Goal: Information Seeking & Learning: Learn about a topic

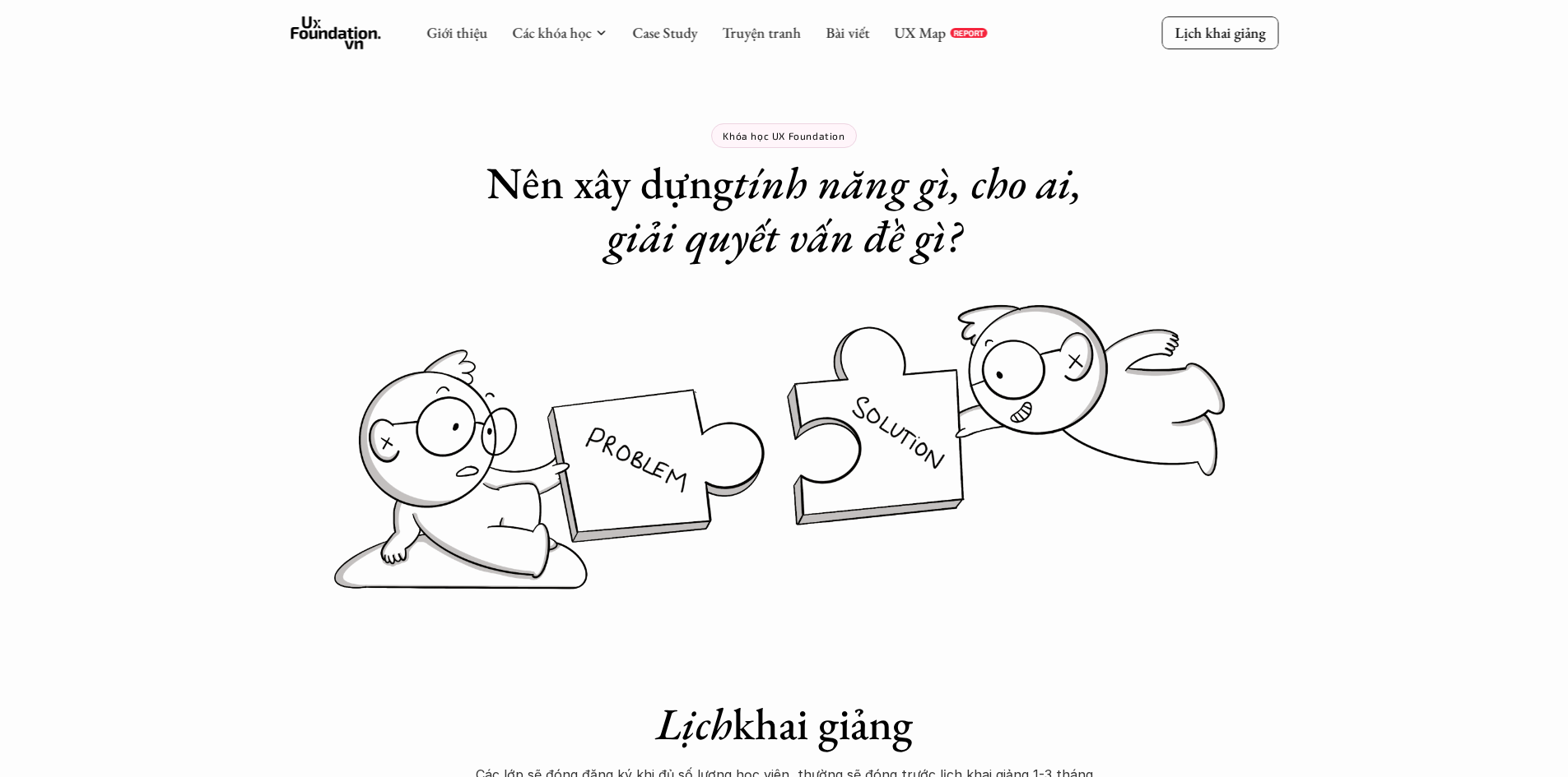
scroll to position [6031, 0]
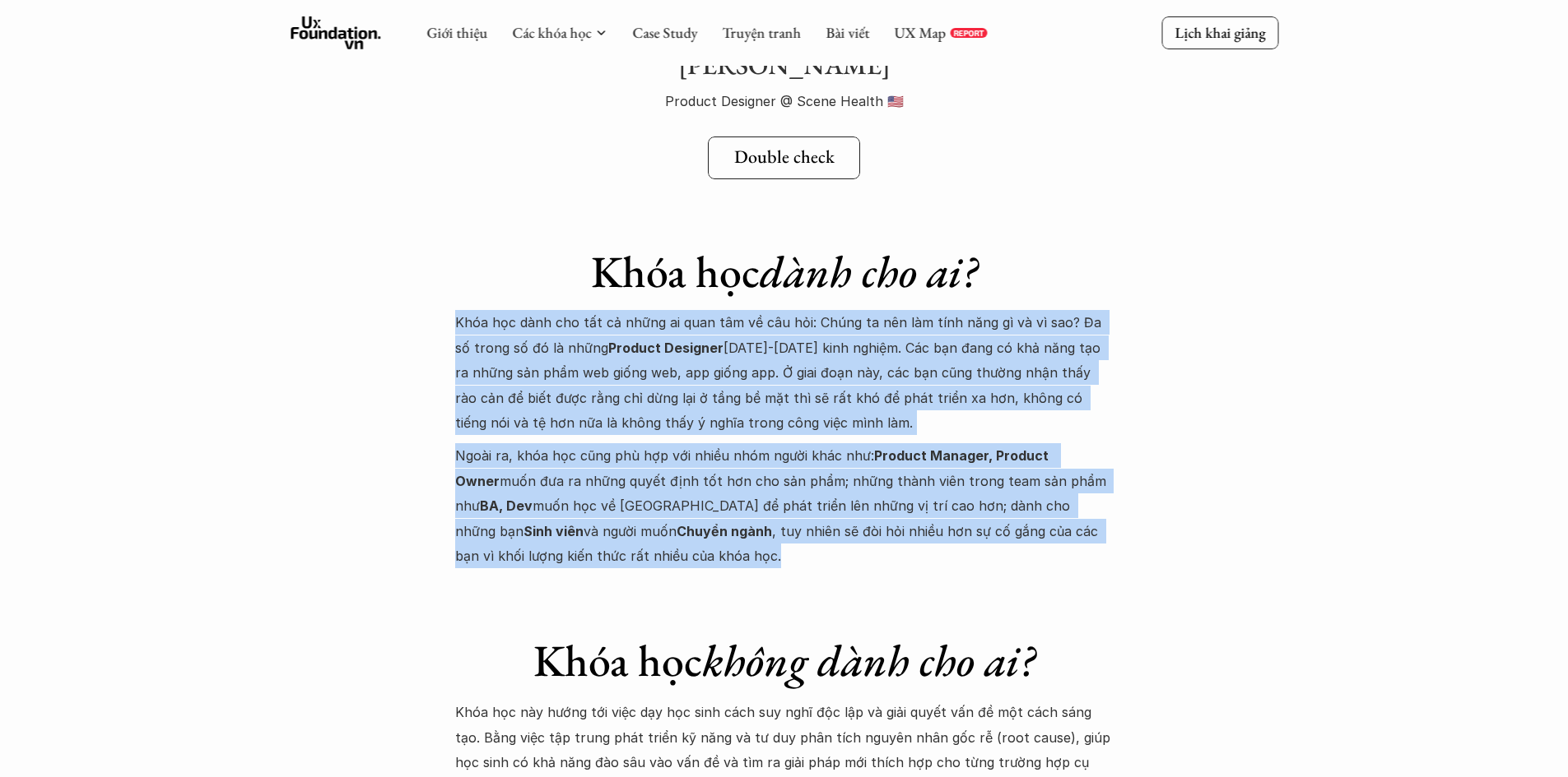
drag, startPoint x: 454, startPoint y: 277, endPoint x: 807, endPoint y: 527, distance: 432.6
drag, startPoint x: 660, startPoint y: 521, endPoint x: 425, endPoint y: 264, distance: 348.2
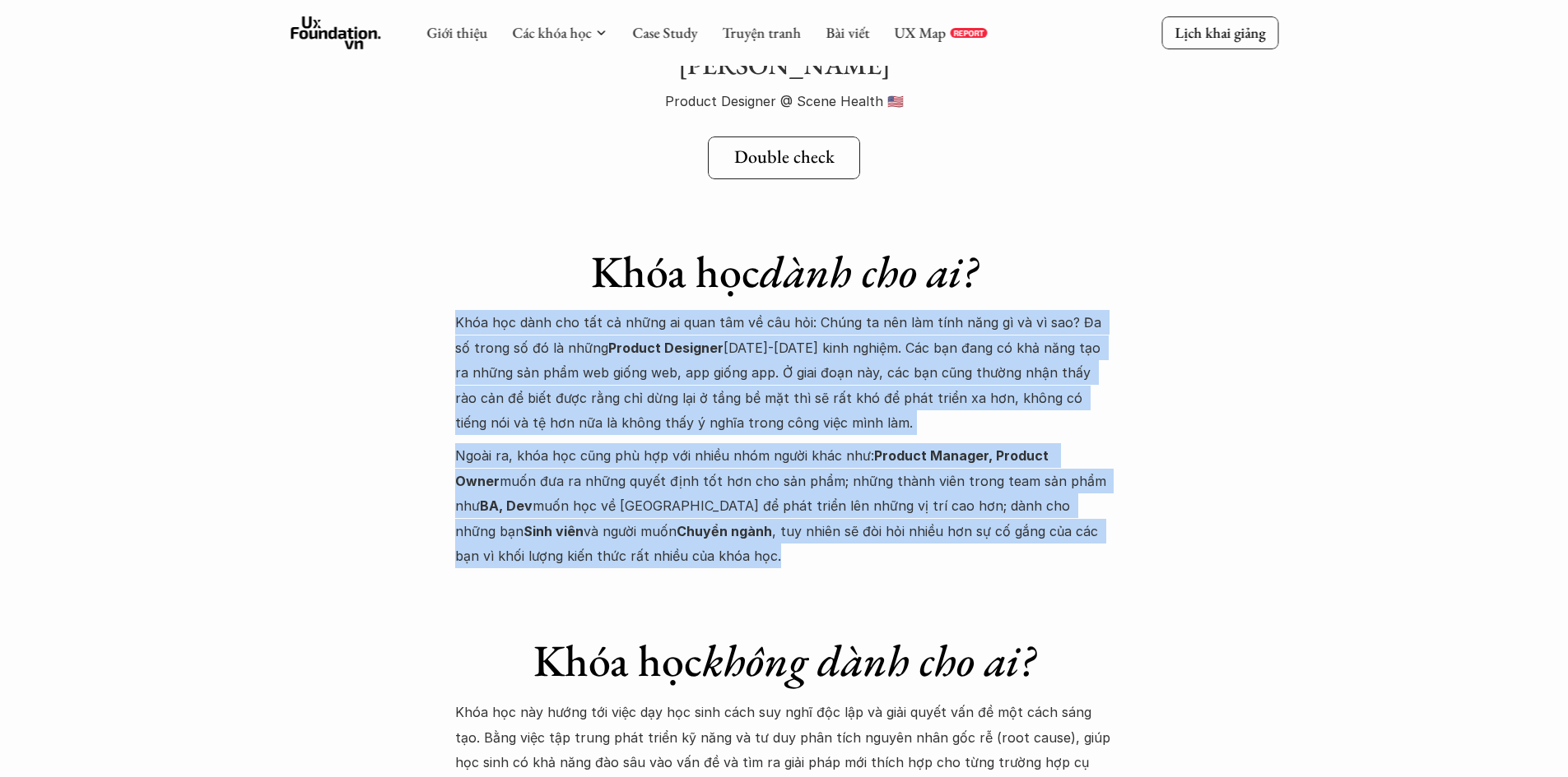
click at [632, 448] on p "Ngoài ra, khóa học cũng phù hợp với nhiều nhóm người khác như: Product Manager,…" at bounding box center [784, 506] width 658 height 125
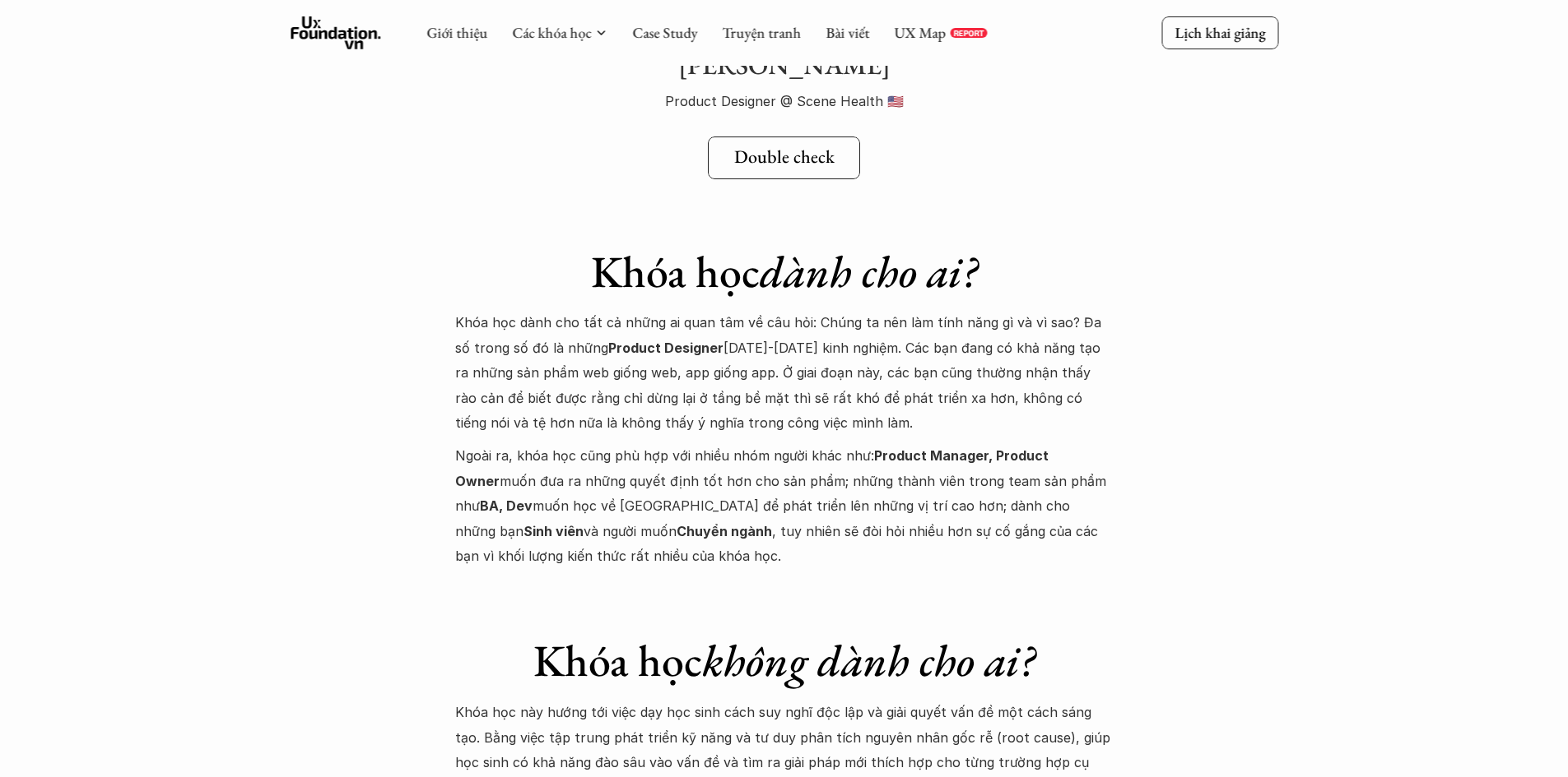
click at [750, 510] on p "Ngoài ra, khóa học cũng phù hợp với nhiều nhóm người khác như: Product Manager,…" at bounding box center [784, 506] width 658 height 125
click at [804, 312] on p "Khóa học dành cho tất cả những ai quan tâm về câu hỏi: Chúng ta nên làm tính nă…" at bounding box center [784, 373] width 658 height 125
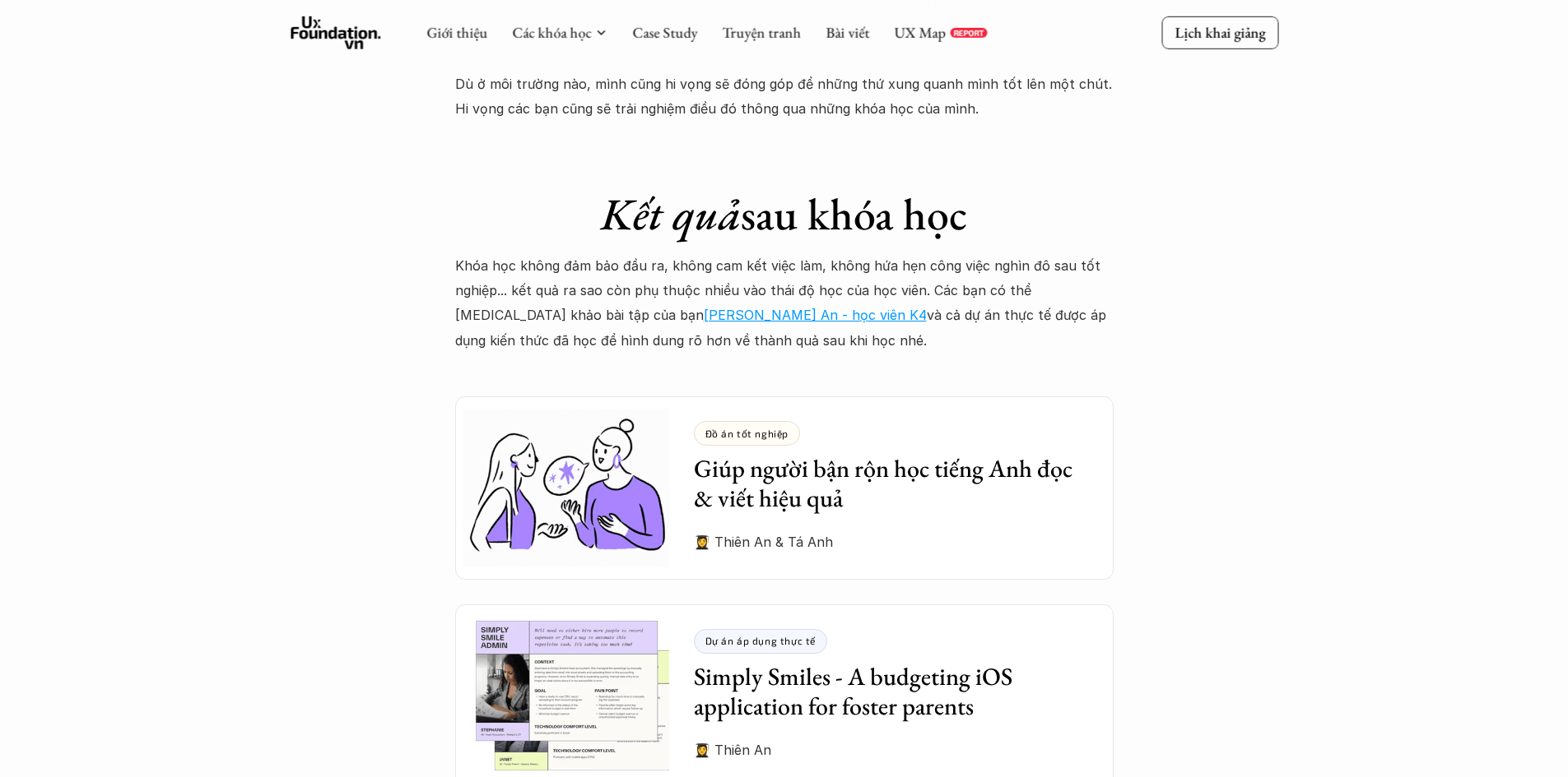
scroll to position [4523, 0]
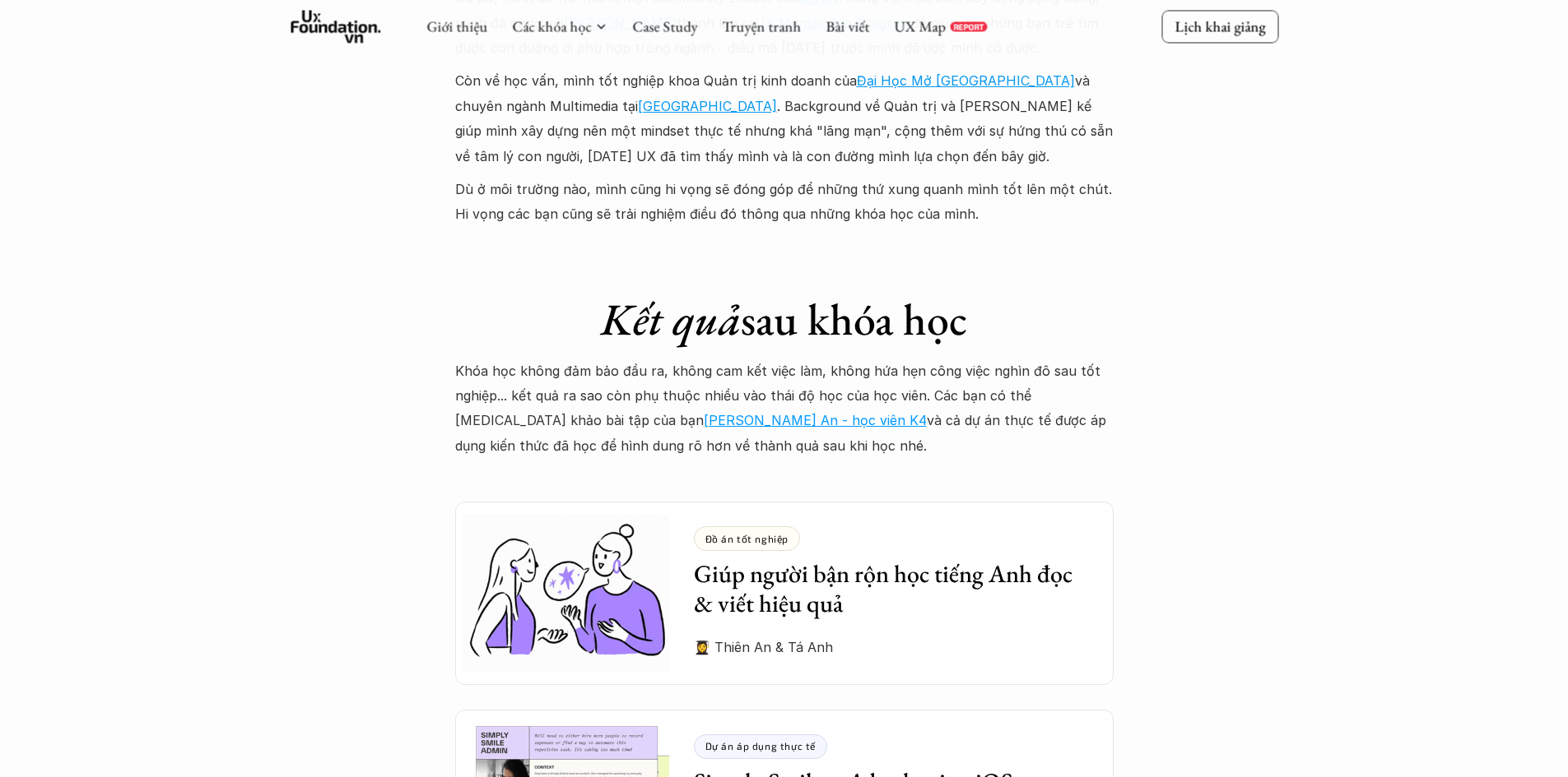
scroll to position [4112, 0]
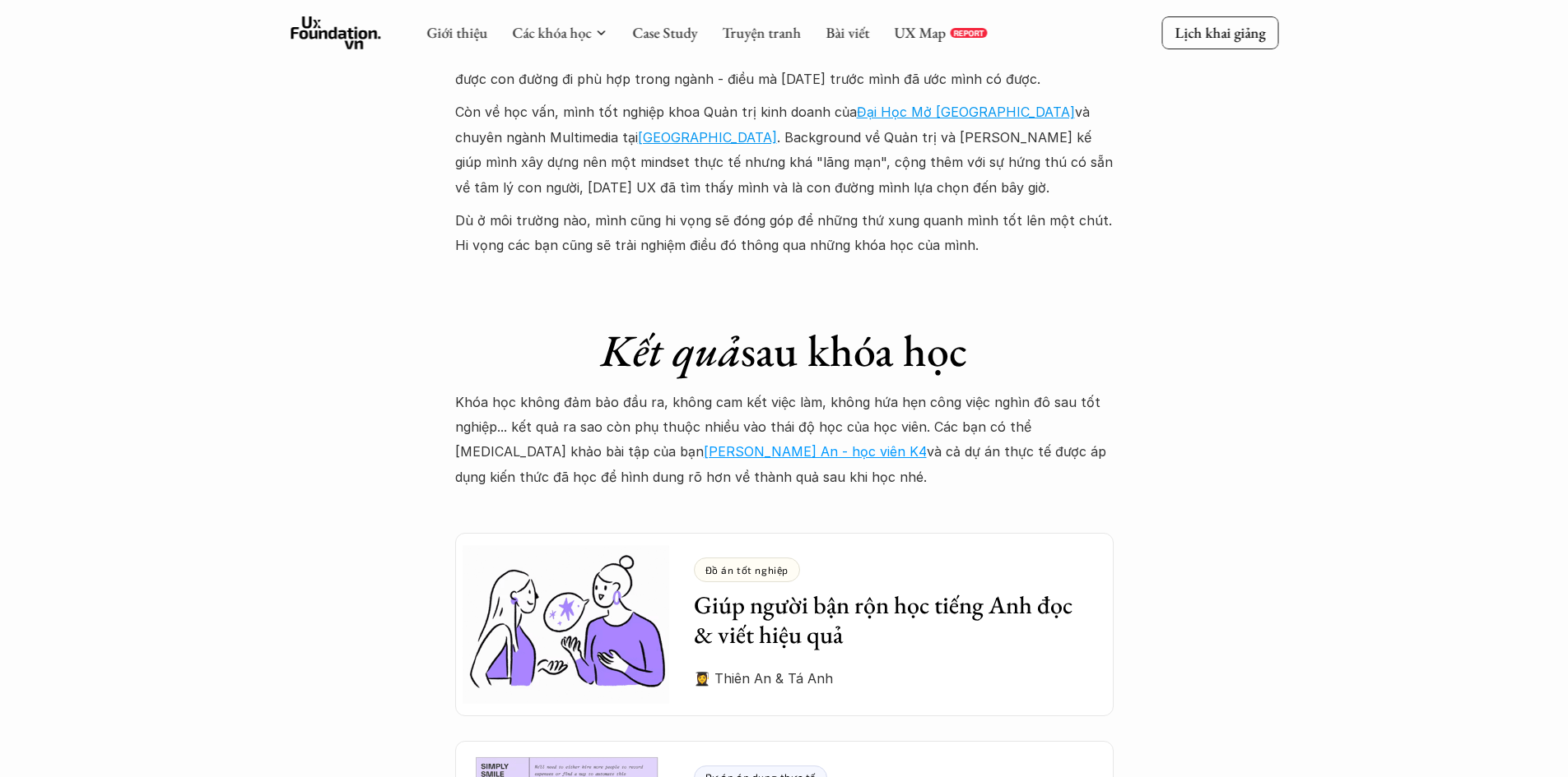
click at [1201, 412] on div "Giới thiệu Các khóa học Case Study Truyện tranh Bài viết UX Map REPORT Lịch kha…" at bounding box center [784, 141] width 1568 height 8505
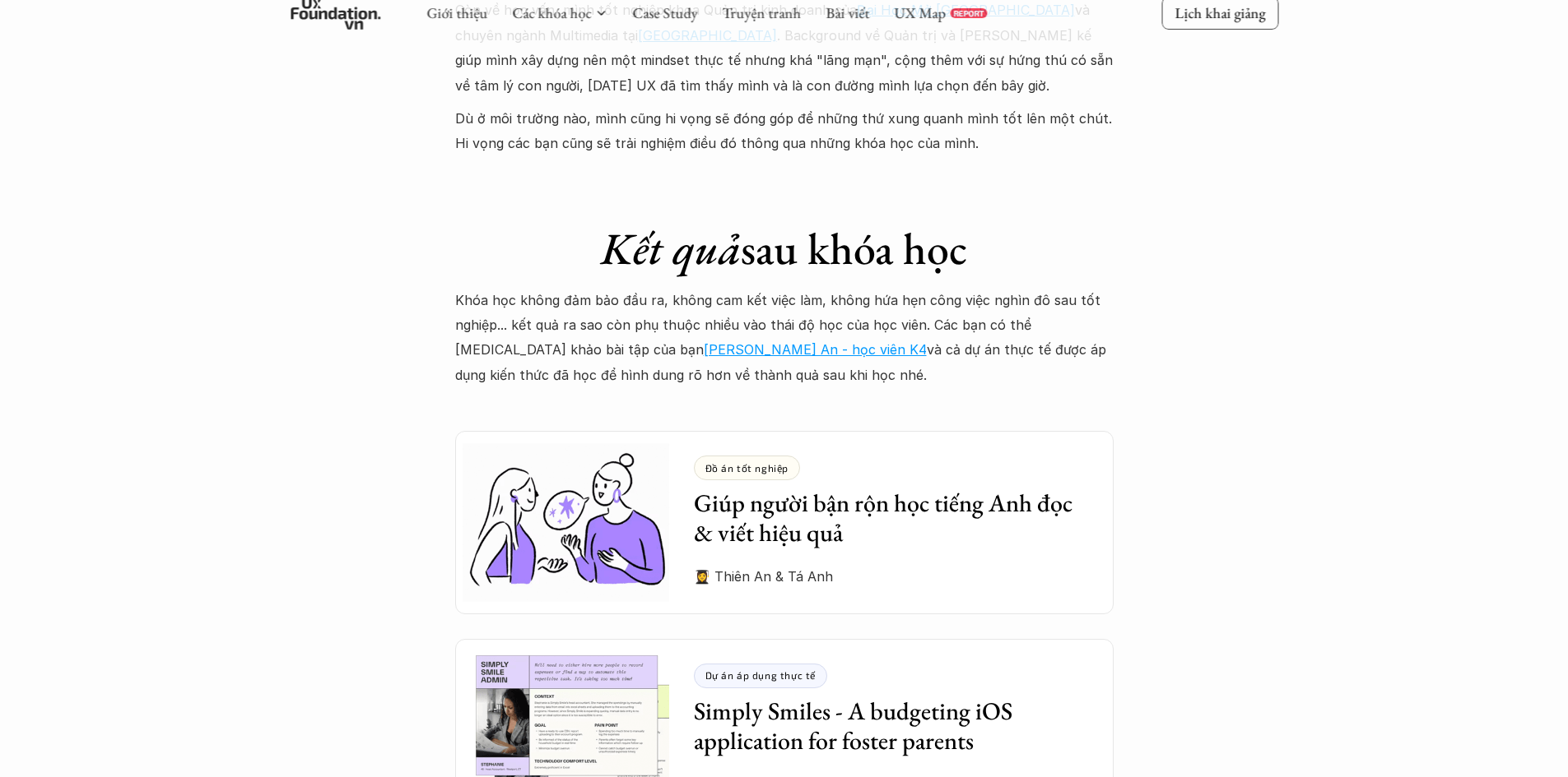
scroll to position [4248, 0]
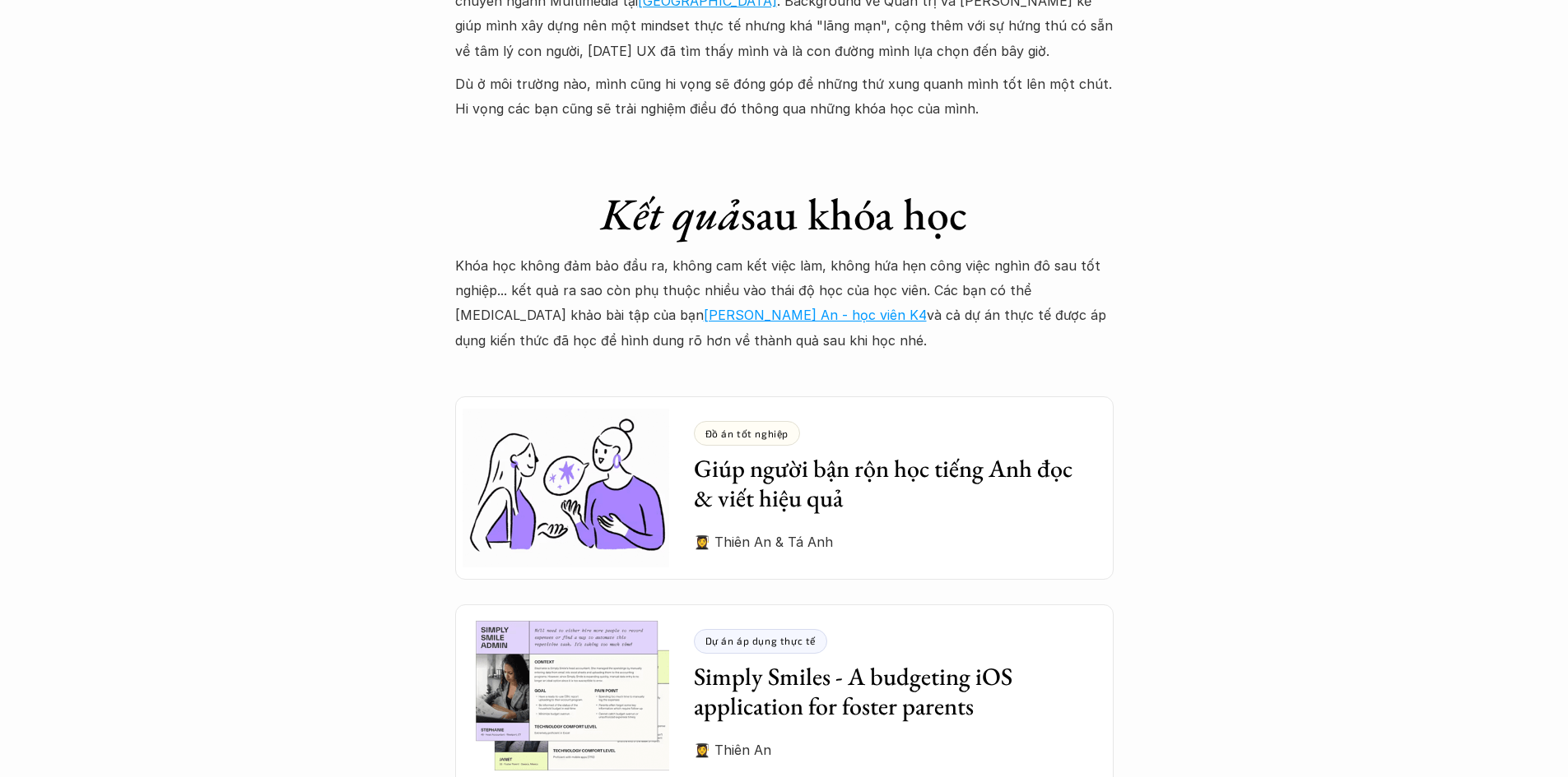
click at [1201, 411] on div "Giới thiệu Các khóa học Case Study Truyện tranh Bài viết UX Map REPORT Lịch kha…" at bounding box center [784, 4] width 1568 height 8505
click at [1198, 412] on div "Giới thiệu Các khóa học Case Study Truyện tranh Bài viết UX Map REPORT Lịch kha…" at bounding box center [784, 4] width 1568 height 8505
click at [1203, 391] on div "Giới thiệu Các khóa học Case Study Truyện tranh Bài viết UX Map REPORT Lịch kha…" at bounding box center [784, 4] width 1568 height 8505
click at [1167, 418] on div "Giới thiệu Các khóa học Case Study Truyện tranh Bài viết UX Map REPORT Lịch kha…" at bounding box center [784, 4] width 1568 height 8505
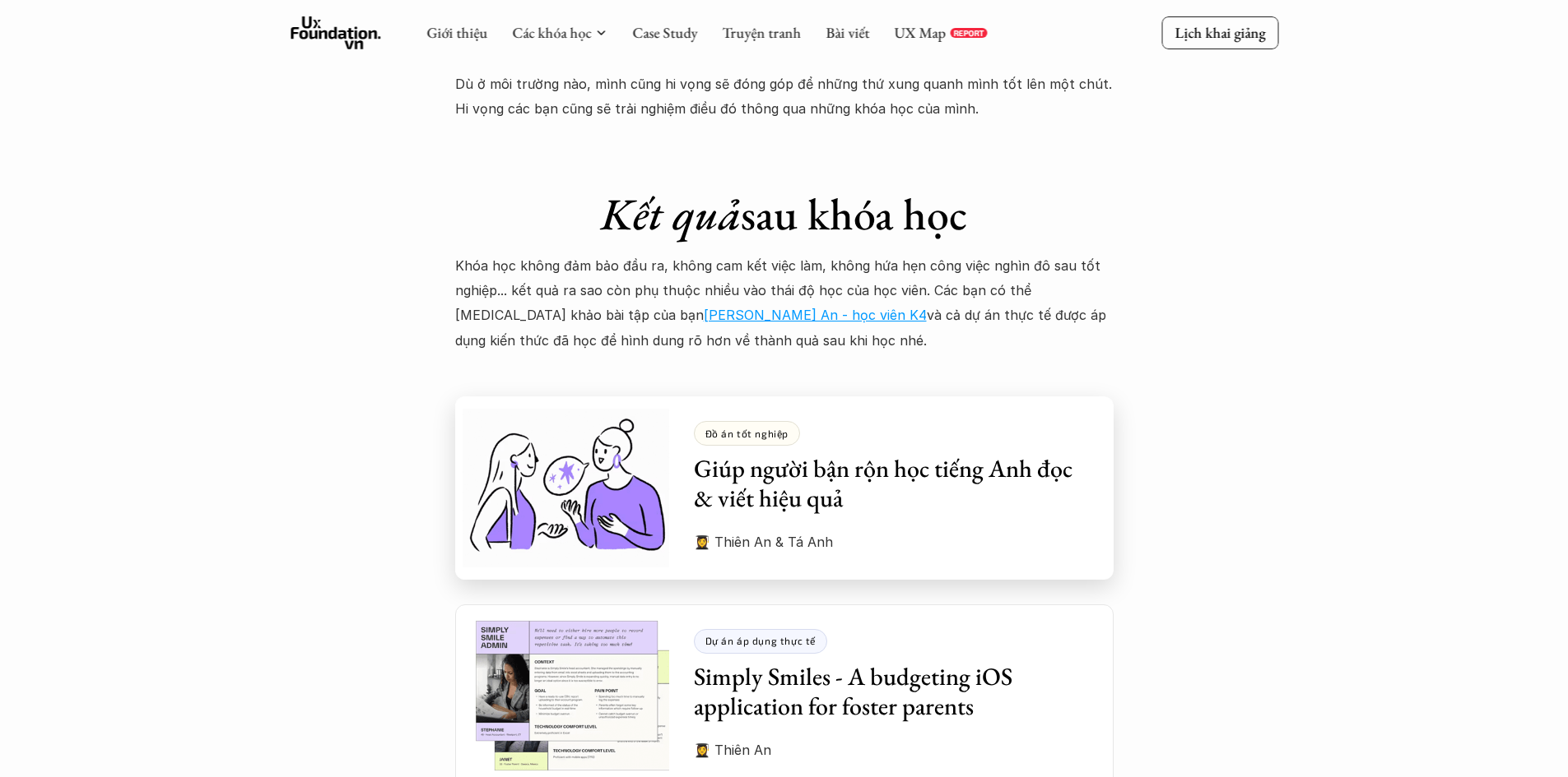
click at [910, 456] on h3 "Giúp người bận rộn học tiếng Anh đọc & viết hiệu quả" at bounding box center [891, 483] width 395 height 59
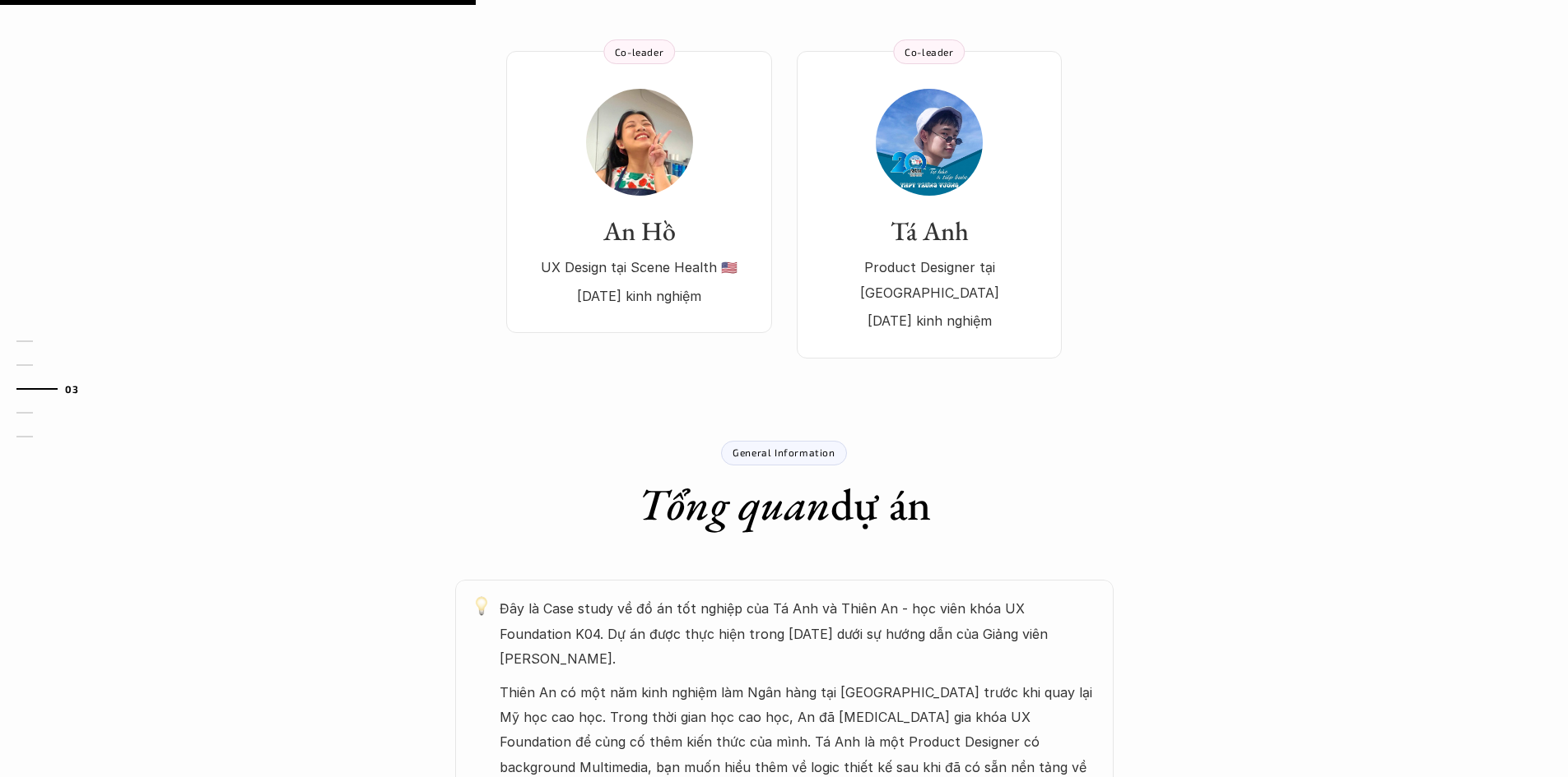
scroll to position [822, 0]
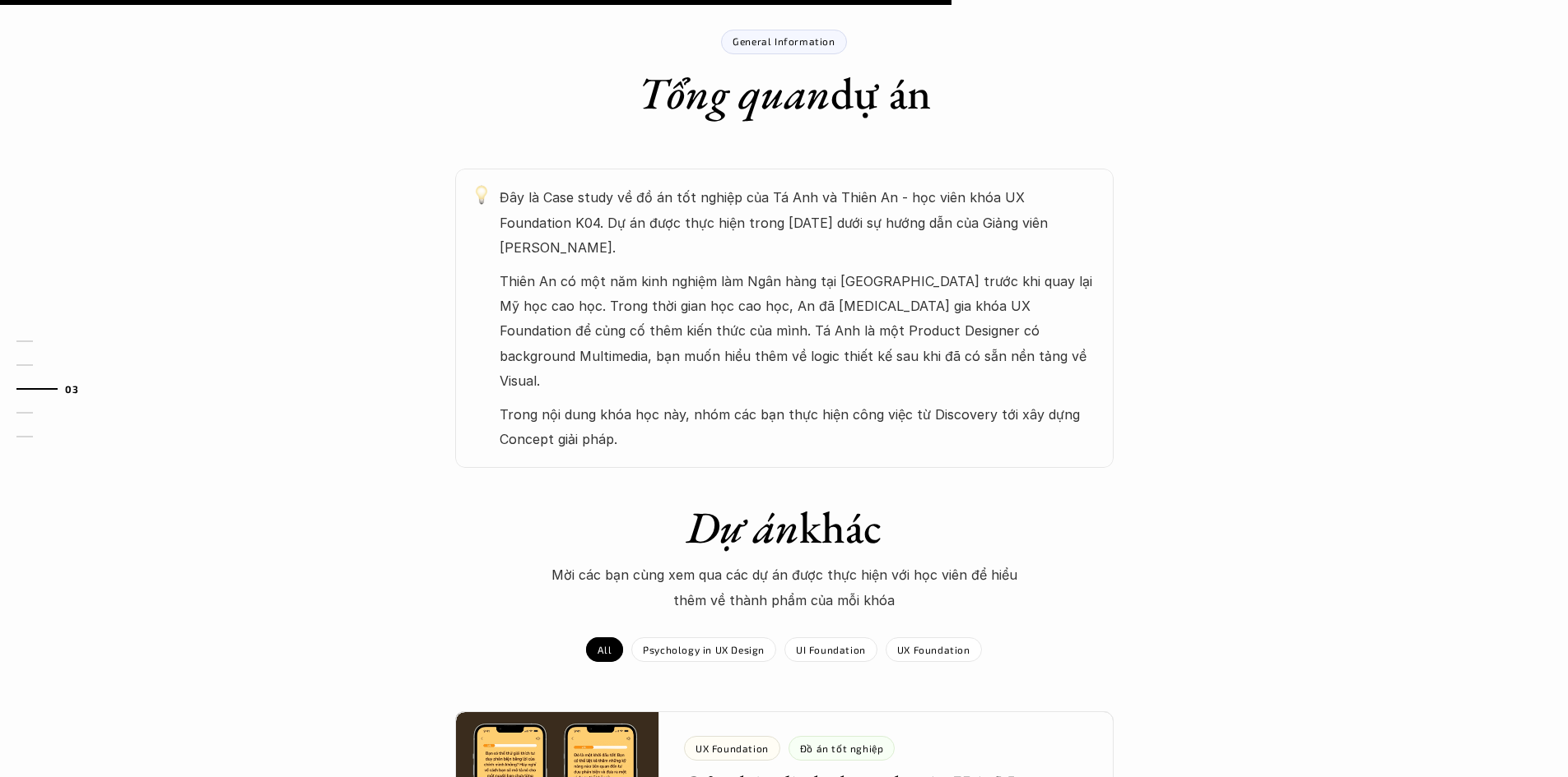
click at [1138, 448] on div "UX Foundation Dự án thực tế Giúp người bận rộn học tiếng Anh đọc viết hiệu quả …" at bounding box center [784, 310] width 1568 height 2102
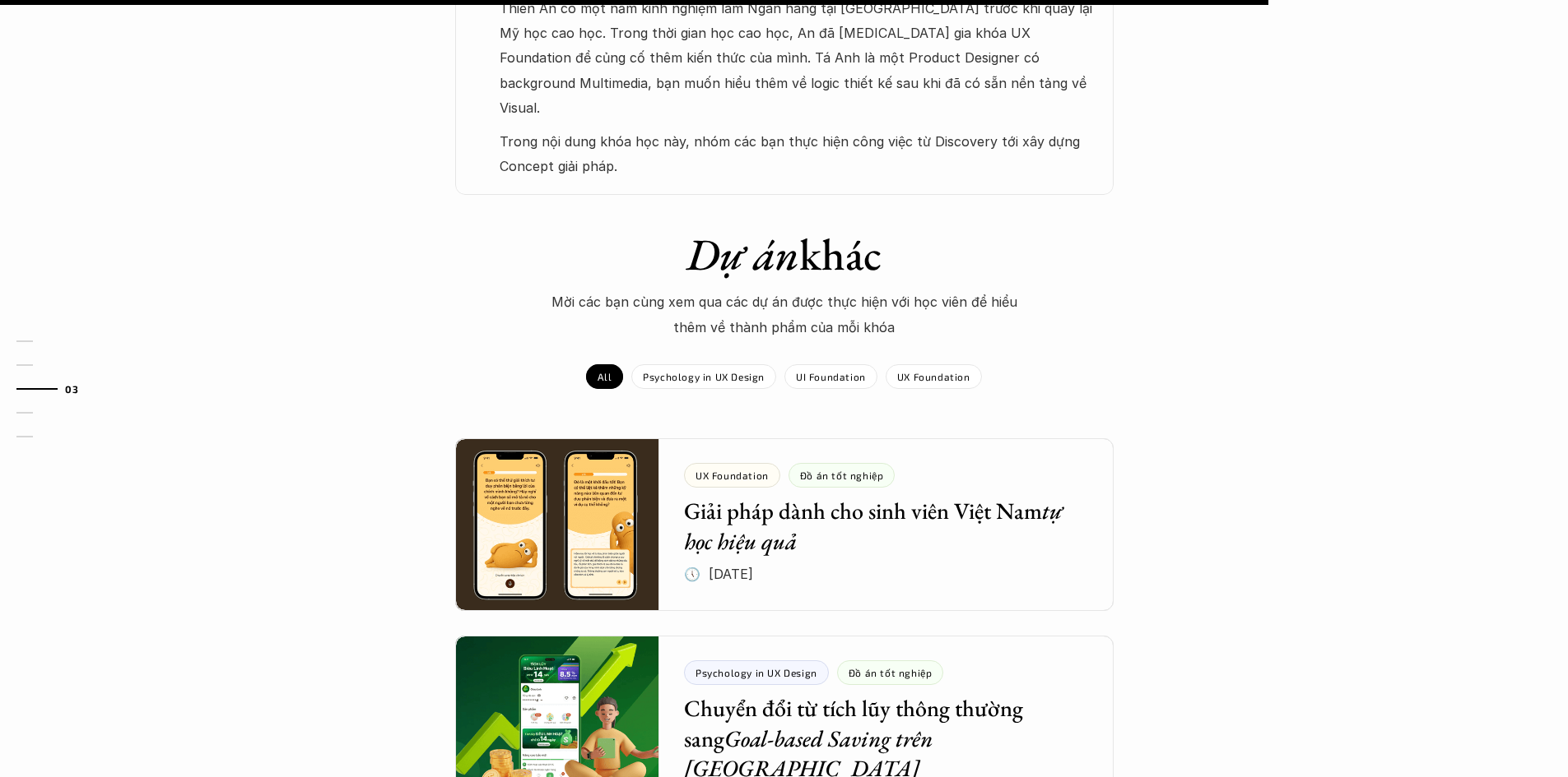
scroll to position [1096, 0]
click at [1184, 438] on div "Dự án khác Mời các bạn cùng xem qua các dự án được thực hiện với học viên để hi…" at bounding box center [784, 657] width 1568 height 860
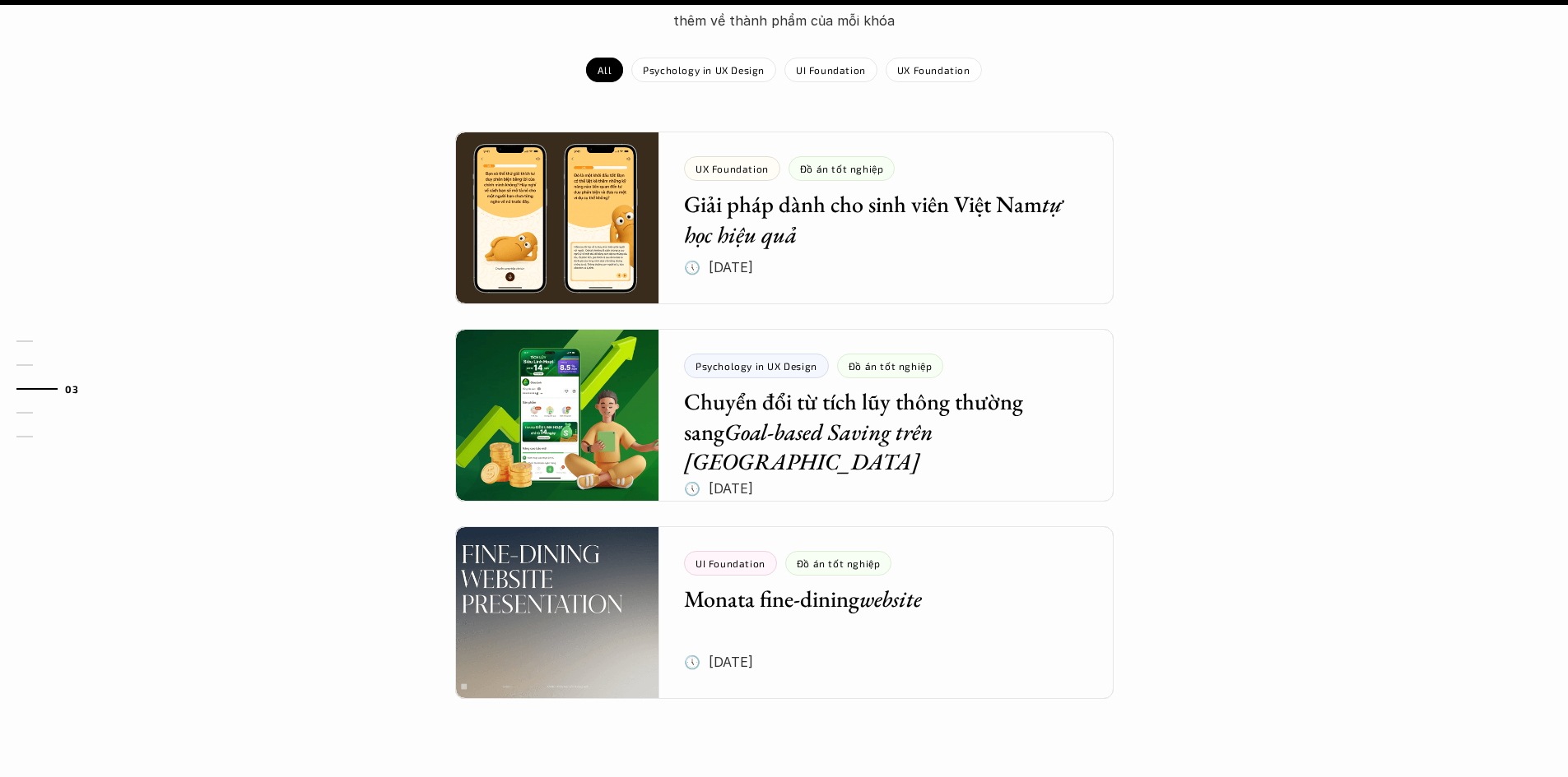
scroll to position [1507, 0]
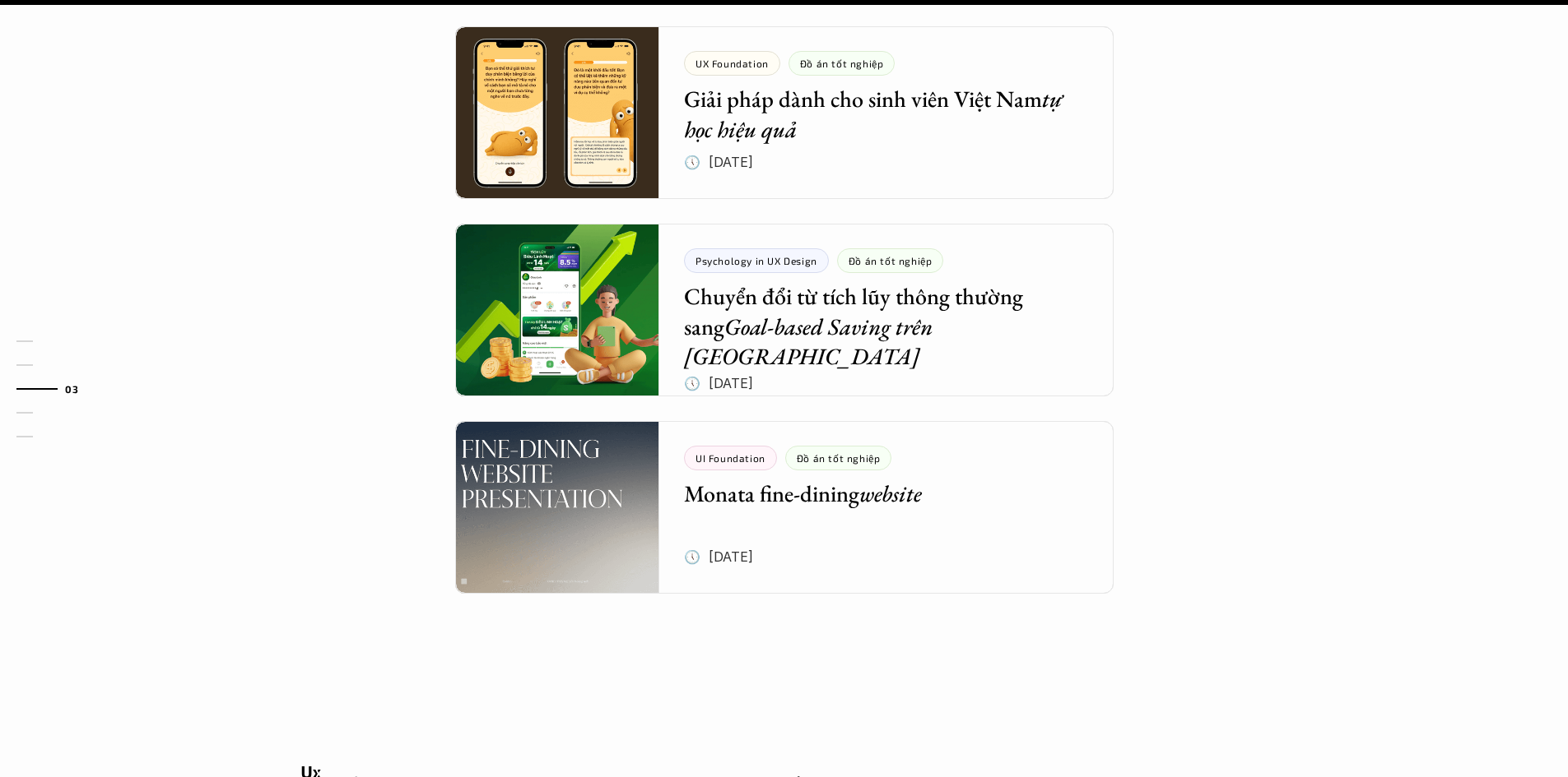
click at [1184, 434] on div "Dự án khác Mời các bạn cùng xem qua các dự án được thực hiện với học viên để hi…" at bounding box center [784, 246] width 1568 height 860
click at [1231, 431] on div "Dự án khác Mời các bạn cùng xem qua các dự án được thực hiện với học viên để hi…" at bounding box center [784, 246] width 1568 height 860
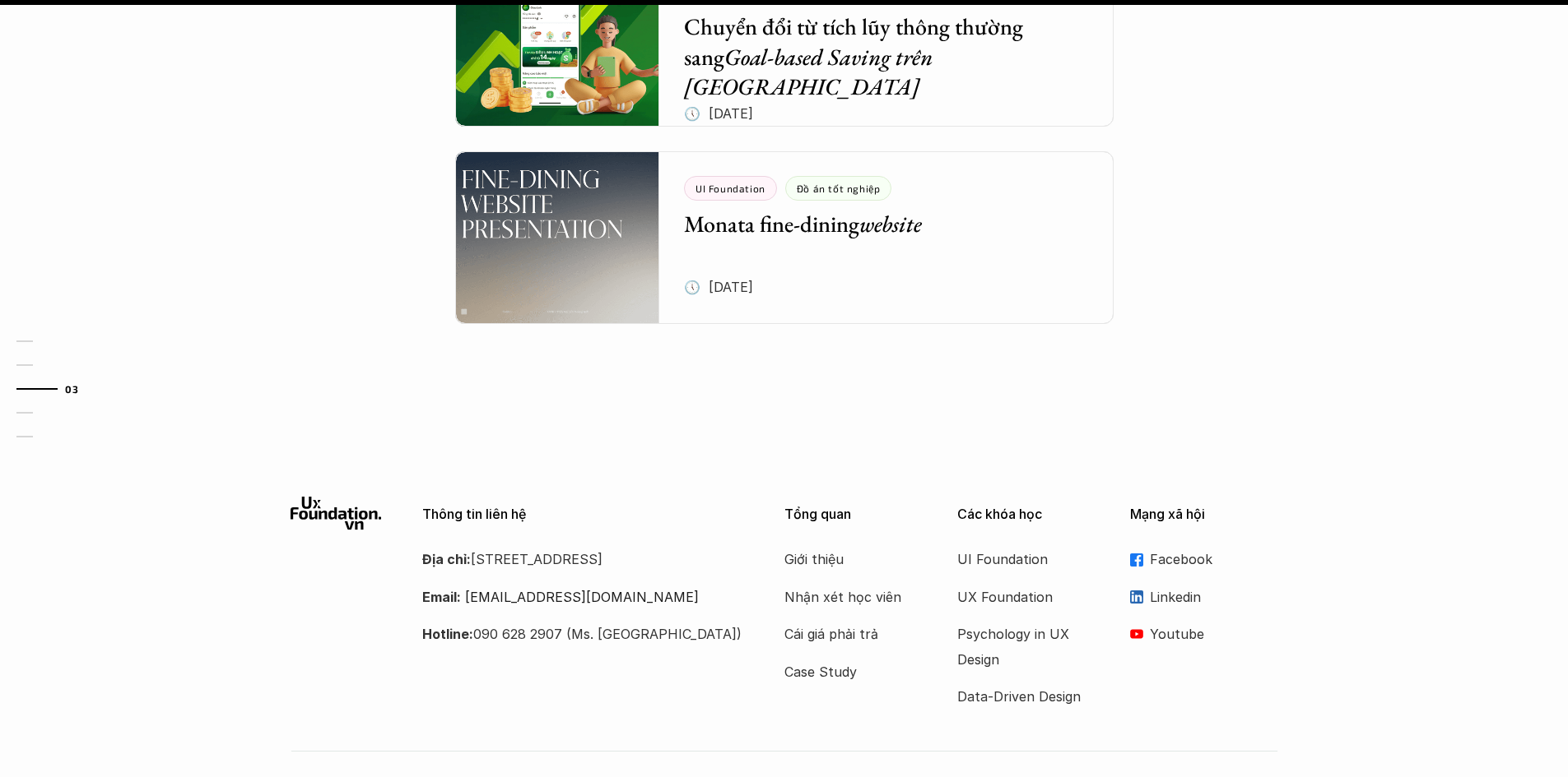
click at [1231, 472] on div "Thông tin liên hệ Địa chỉ: Tầng 6, số 116 Trung Liệt, phường Trung Liệt, quận Đ…" at bounding box center [784, 649] width 1568 height 355
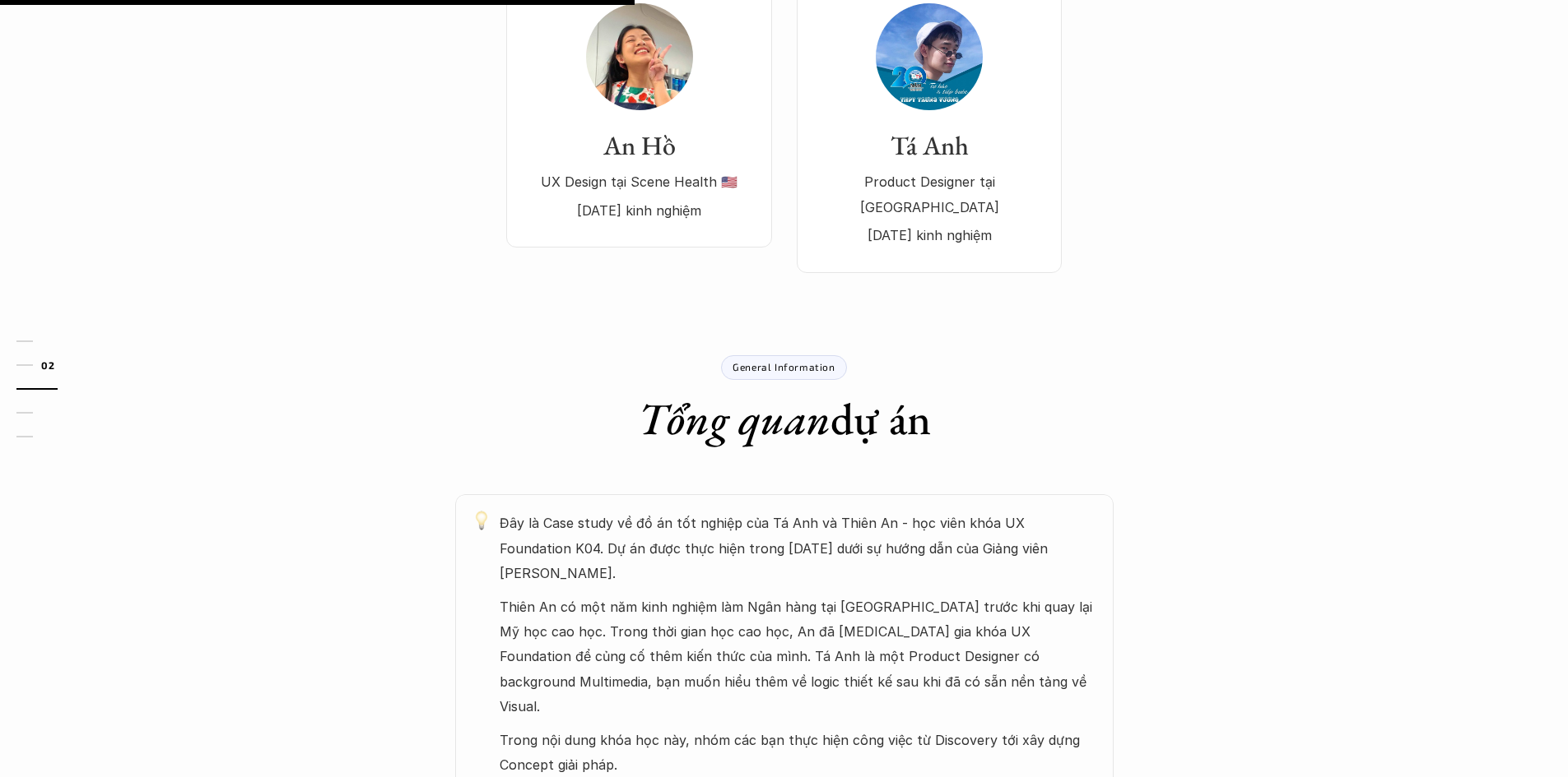
scroll to position [0, 0]
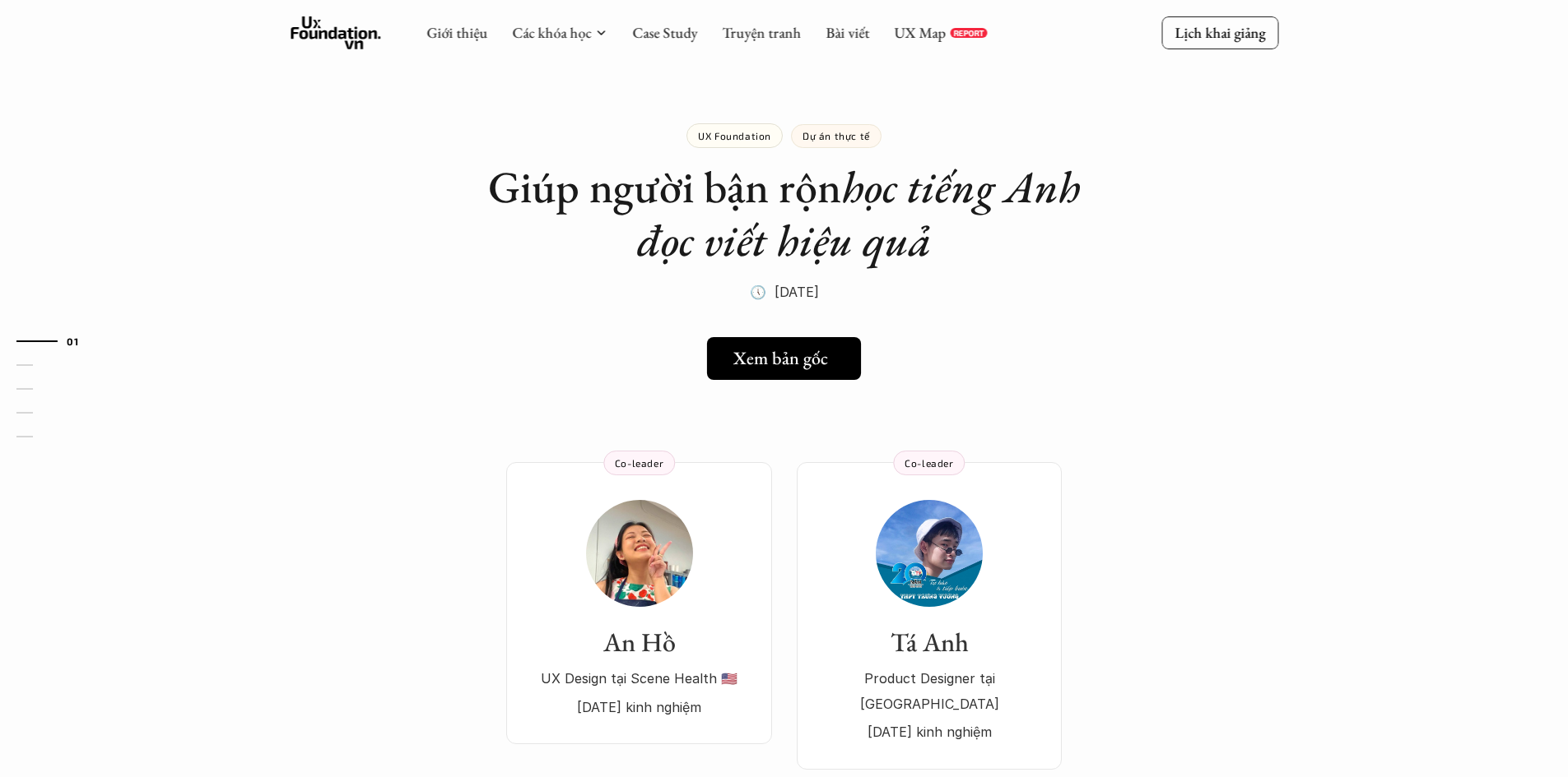
click at [783, 357] on h5 "Xem bản gốc" at bounding box center [780, 358] width 95 height 22
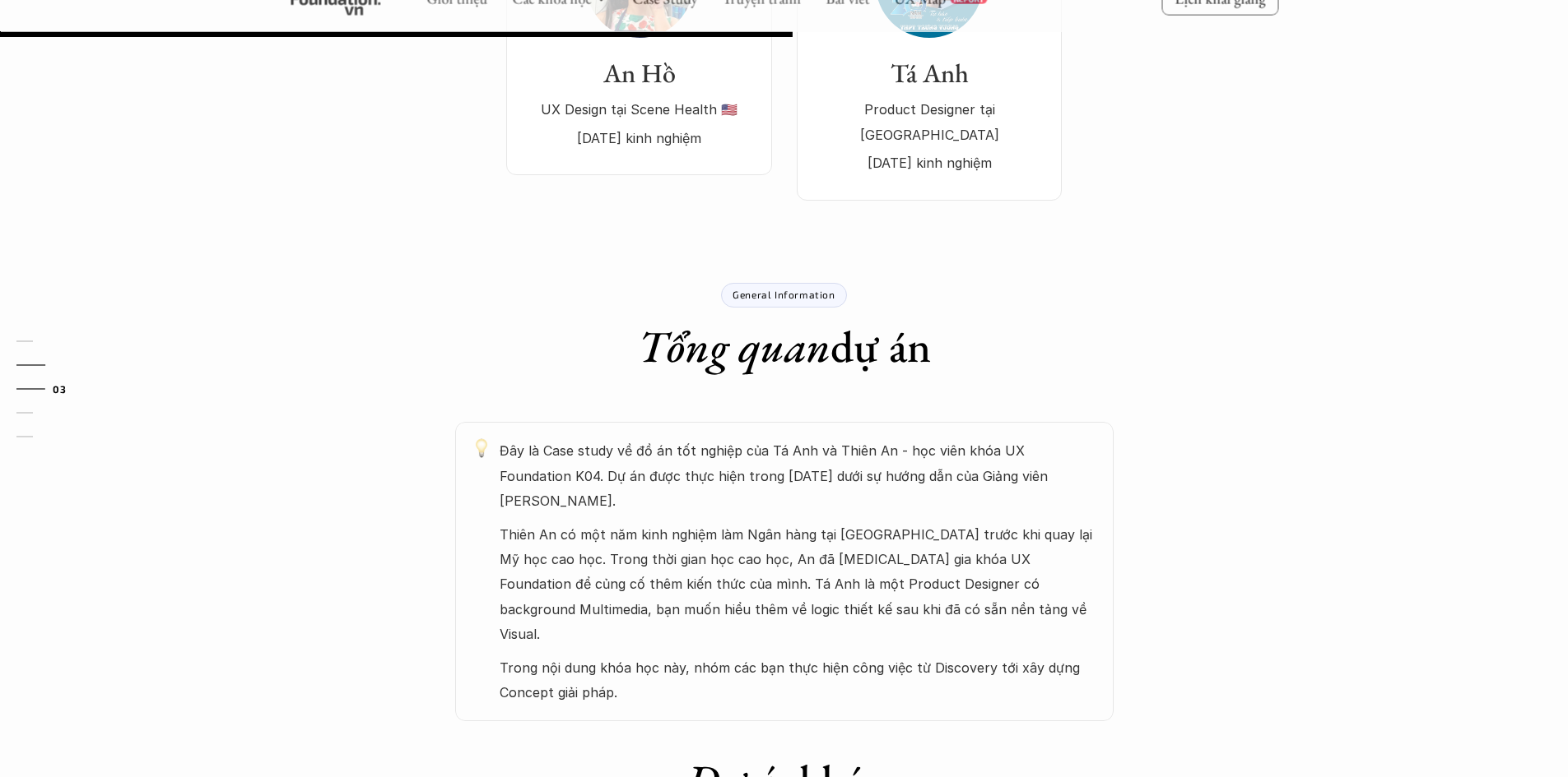
scroll to position [685, 0]
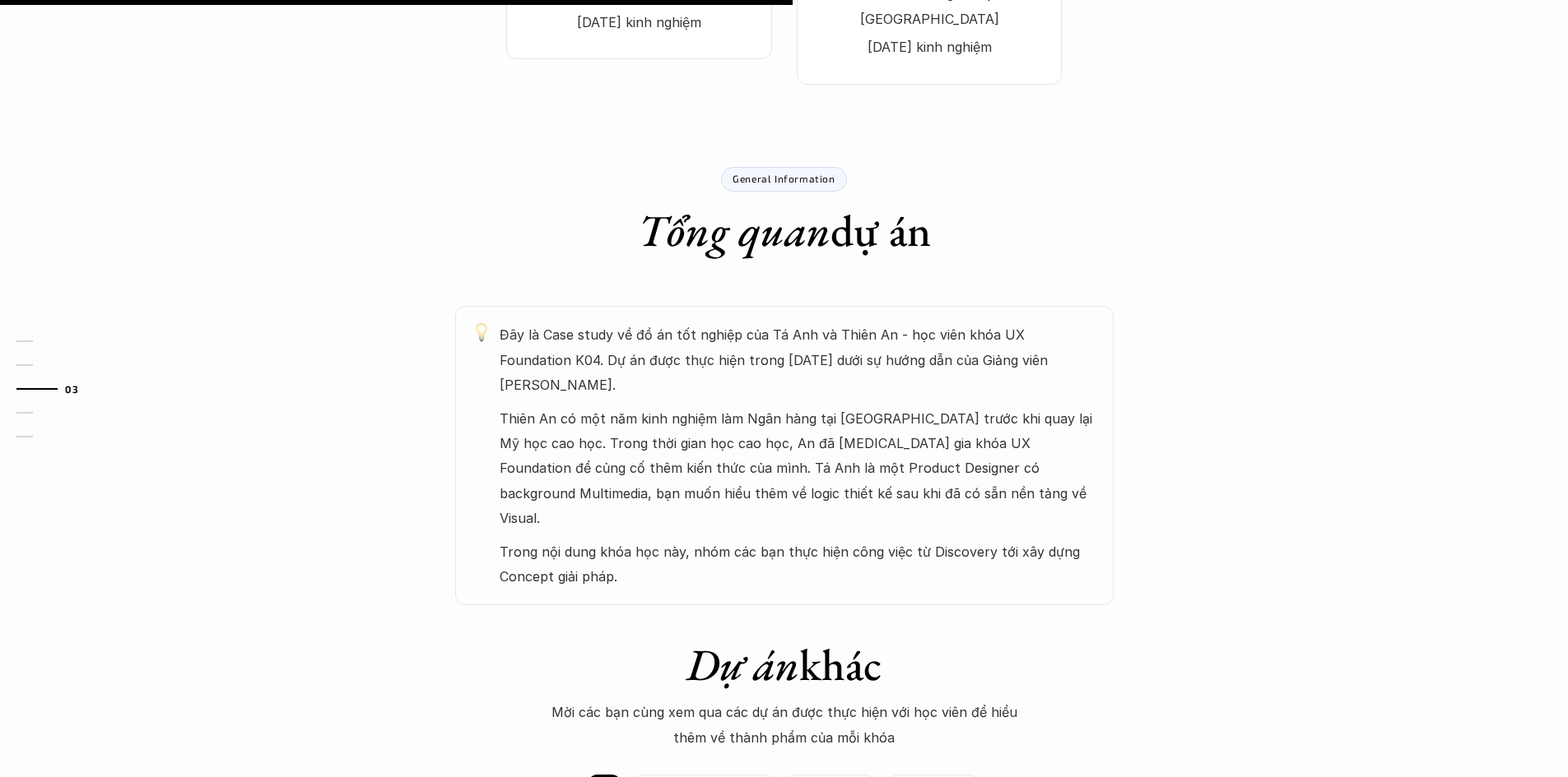
click at [919, 540] on p "Trong nội dung khóa học này, nhóm các bạn thực hiện công việc từ Discovery tới …" at bounding box center [797, 565] width 597 height 50
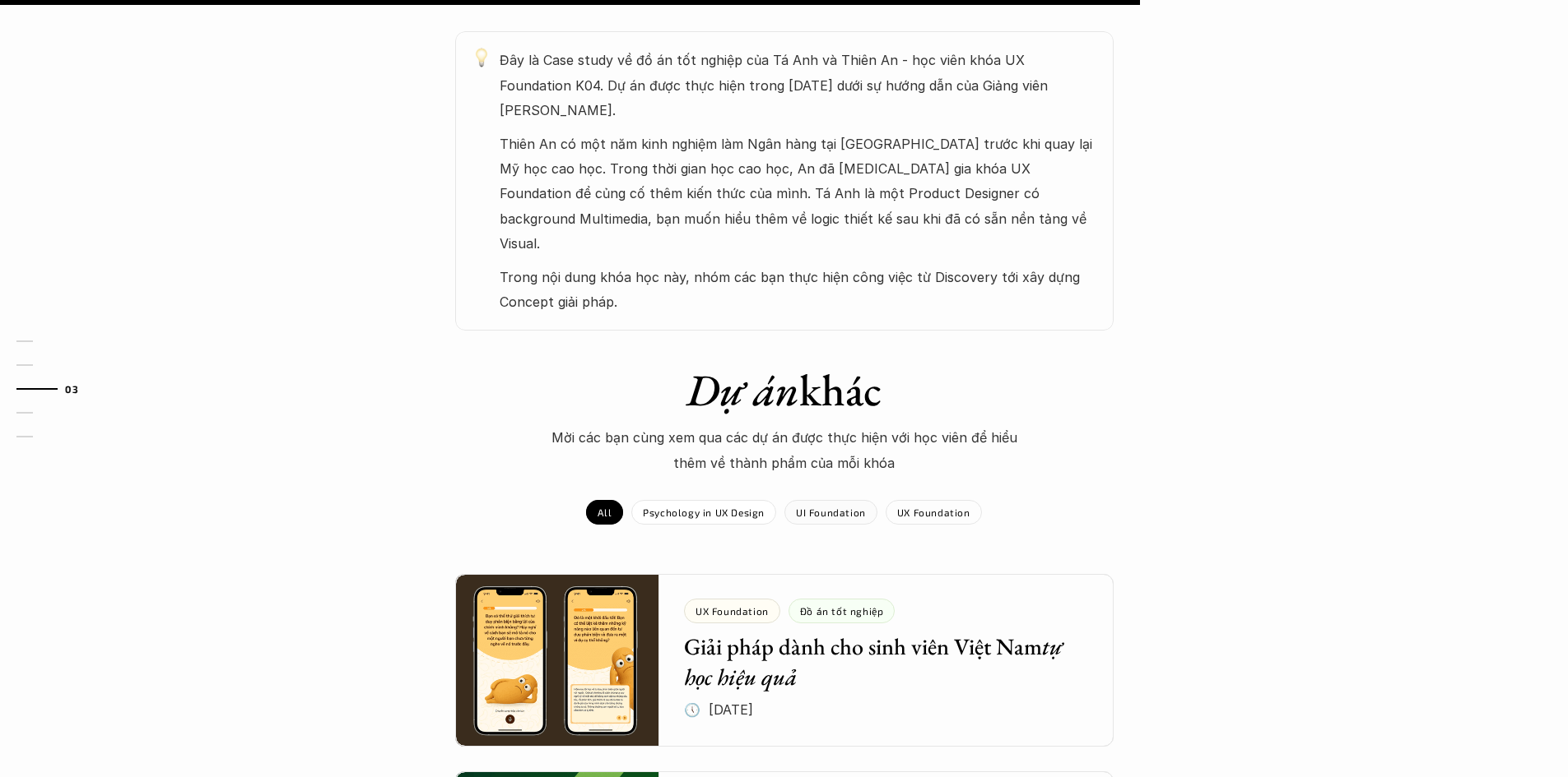
scroll to position [1371, 0]
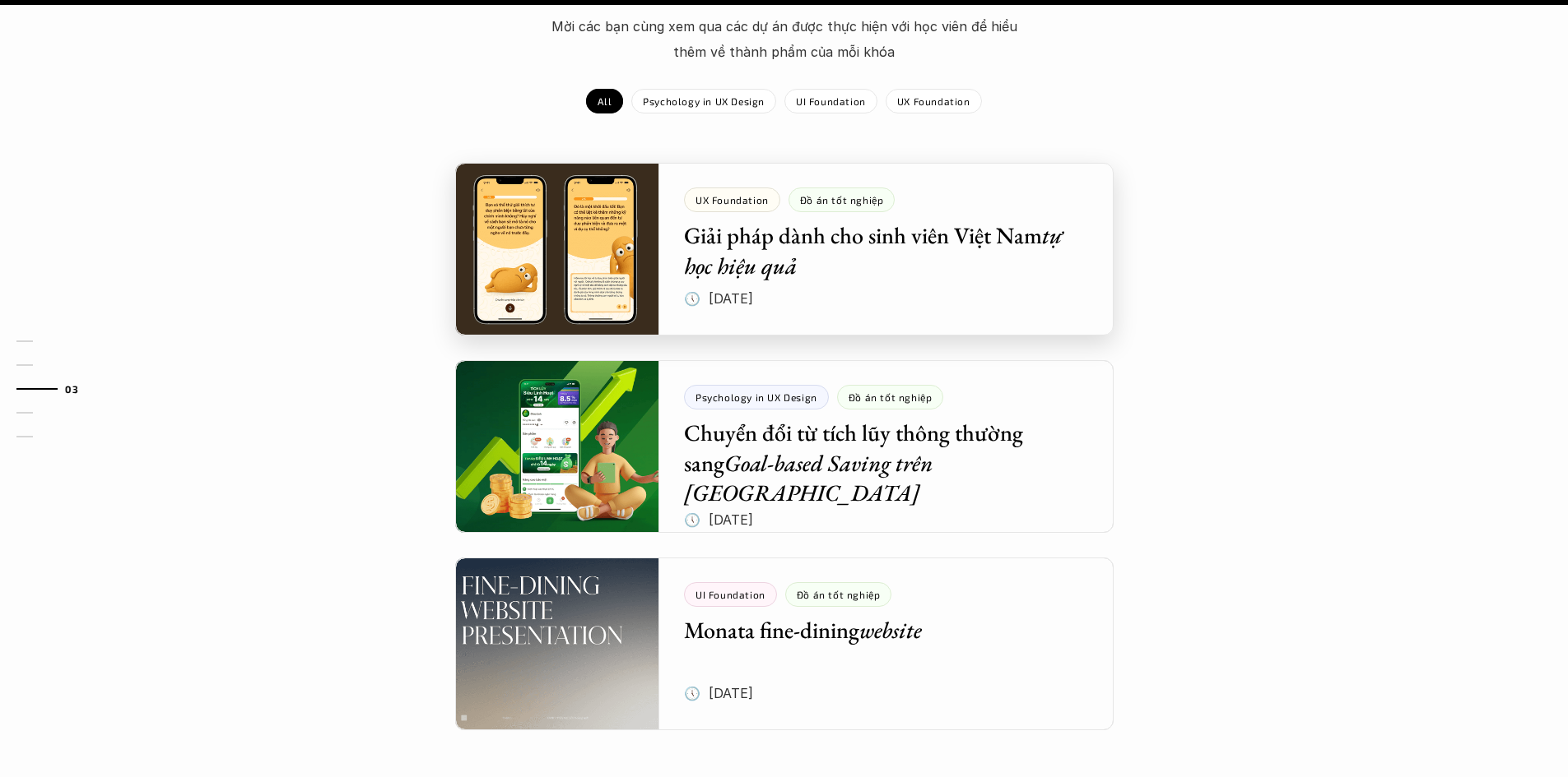
click at [757, 216] on div at bounding box center [784, 249] width 658 height 173
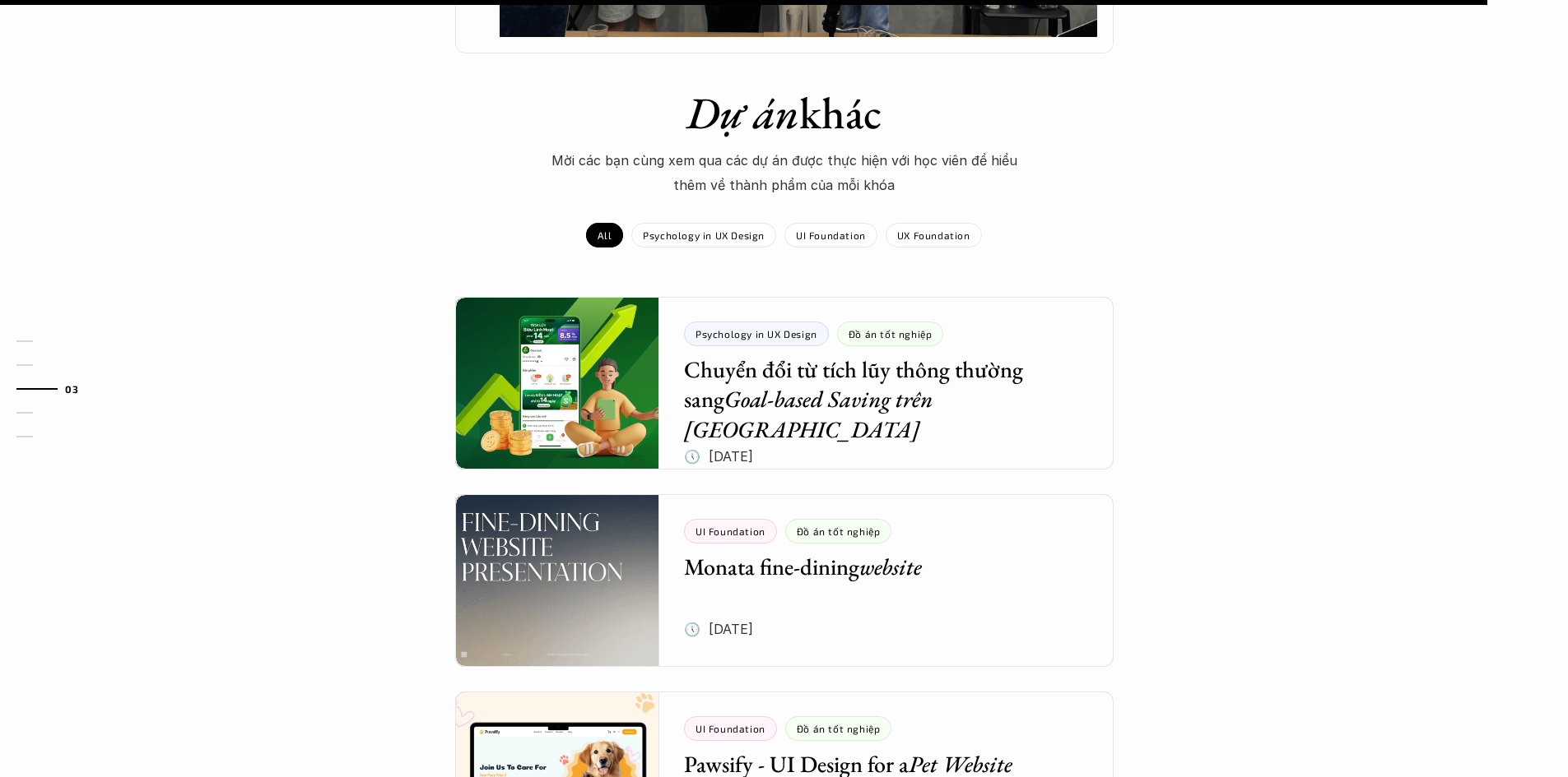
scroll to position [1783, 0]
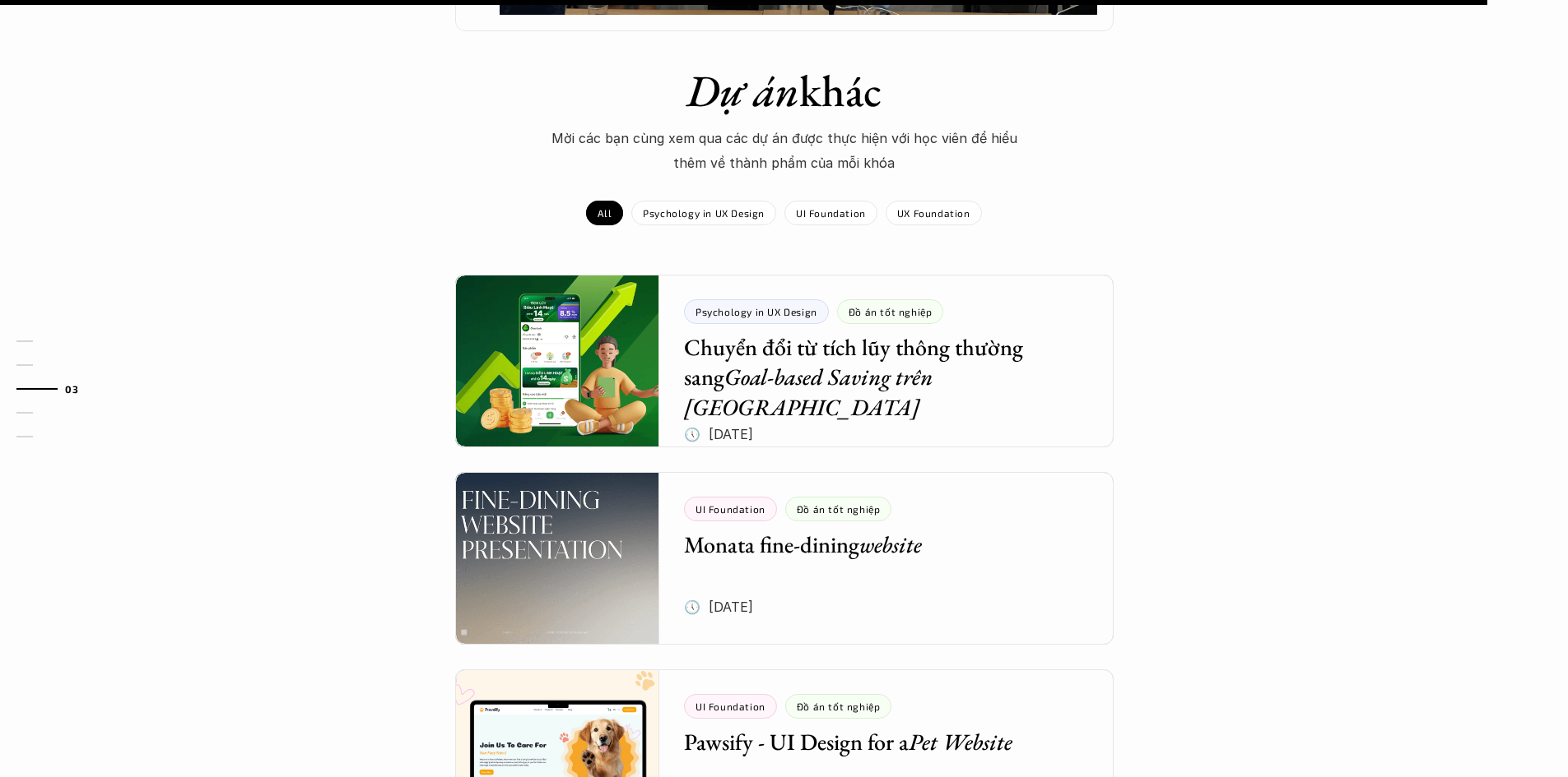
click at [1214, 417] on div "Dự án khác Mời các bạn cùng xem qua các dự án được thực hiện với học viên để hi…" at bounding box center [784, 495] width 1568 height 860
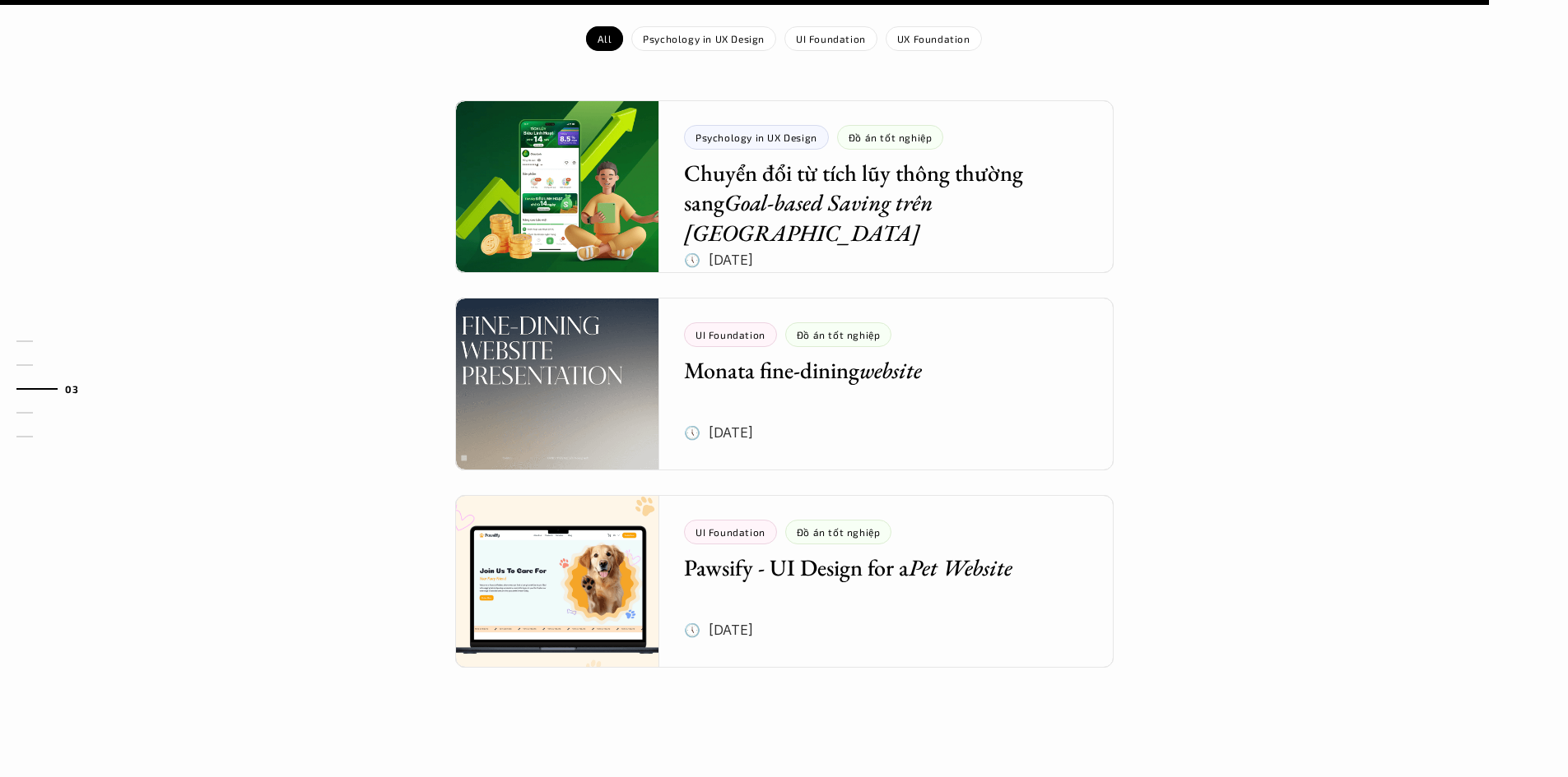
scroll to position [2056, 0]
